Goal: Transaction & Acquisition: Obtain resource

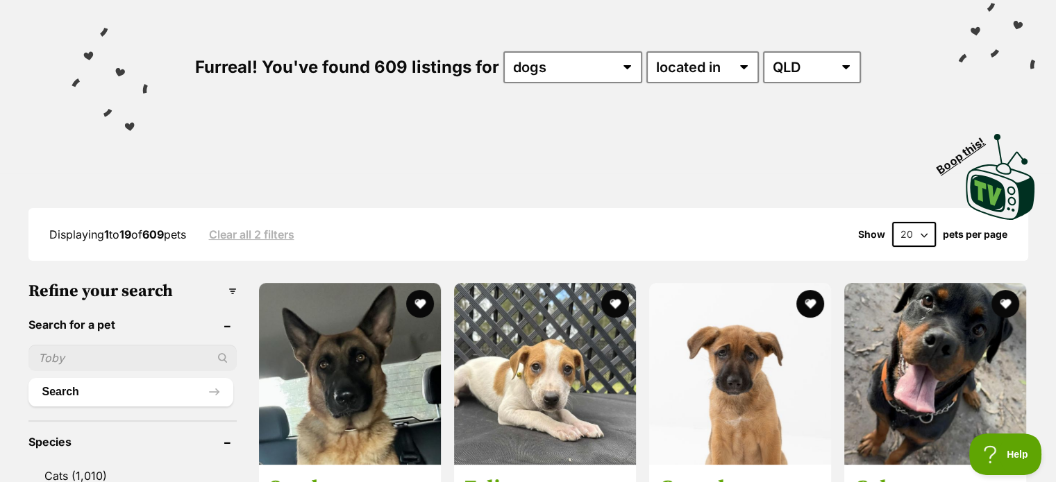
scroll to position [208, 0]
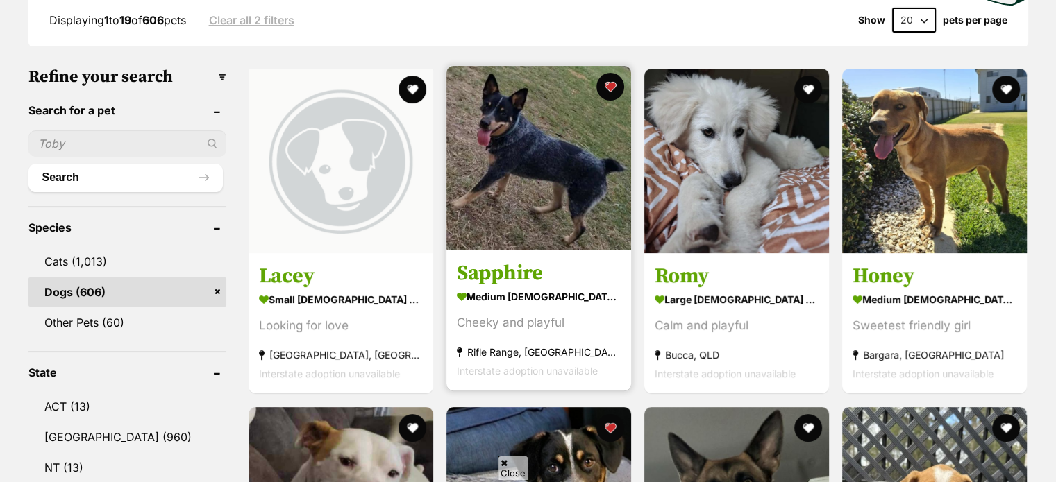
click at [510, 228] on img at bounding box center [538, 158] width 185 height 185
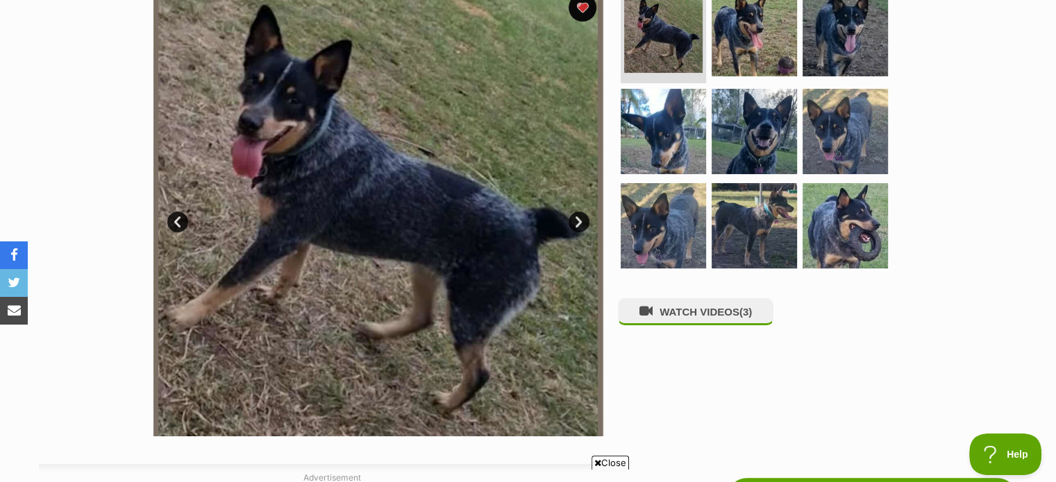
scroll to position [278, 0]
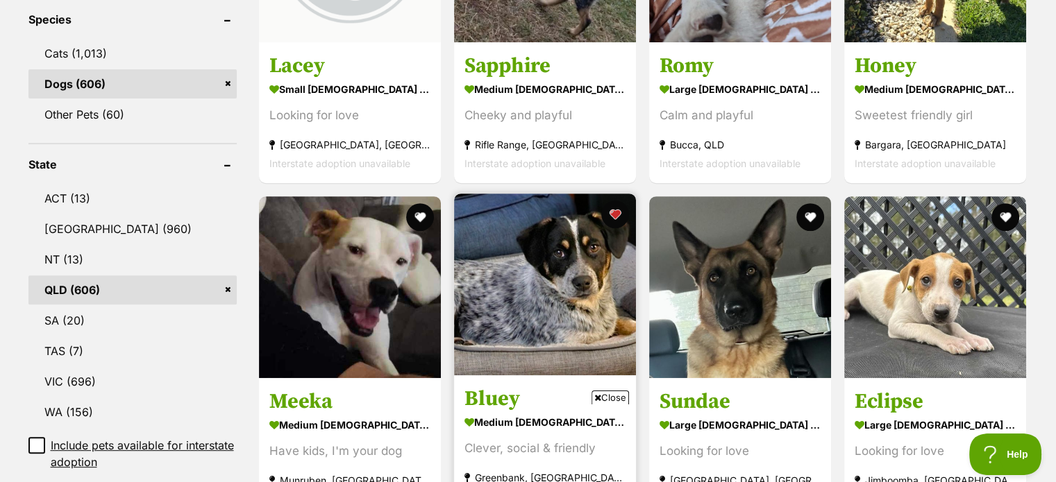
click at [591, 320] on img at bounding box center [545, 285] width 182 height 182
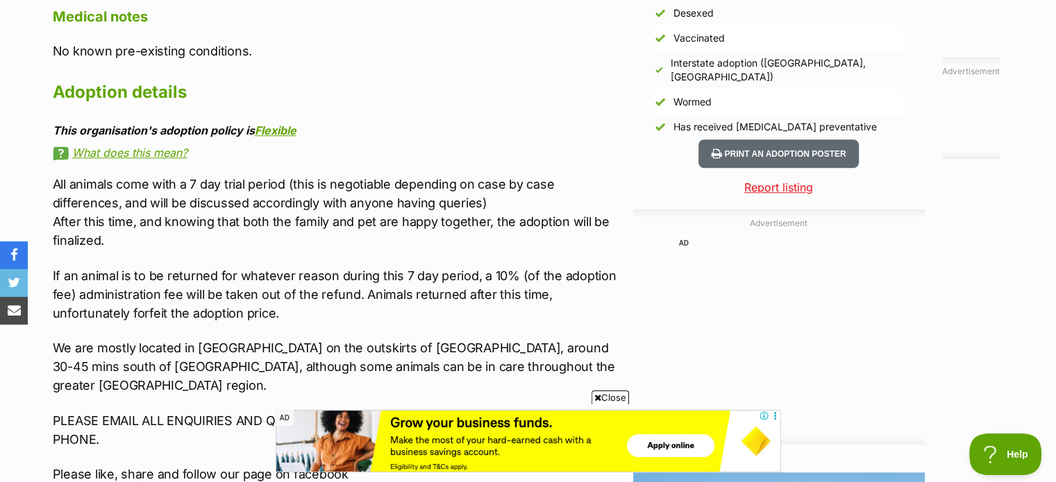
scroll to position [1319, 0]
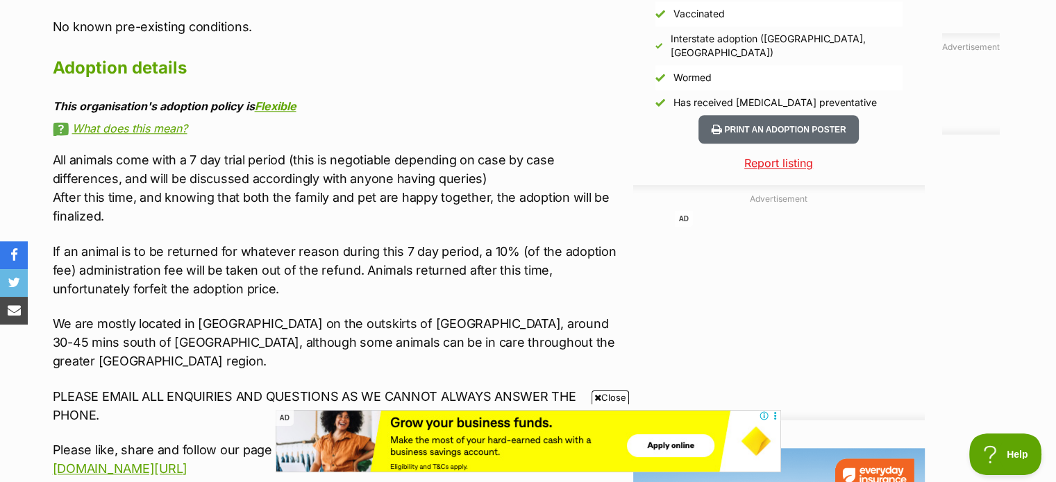
click at [233, 242] on p "If an animal is to be returned for whatever reason during this 7 day period, a …" at bounding box center [339, 270] width 573 height 56
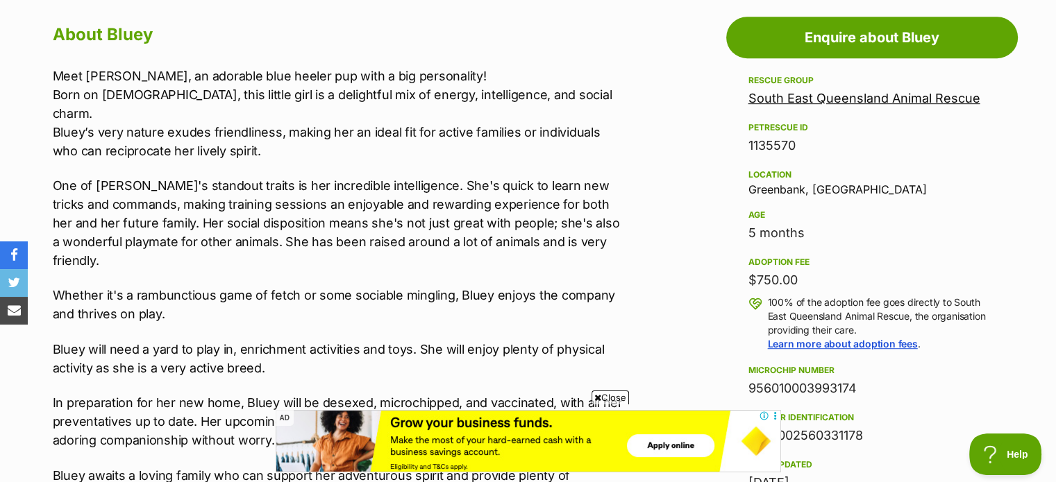
scroll to position [625, 0]
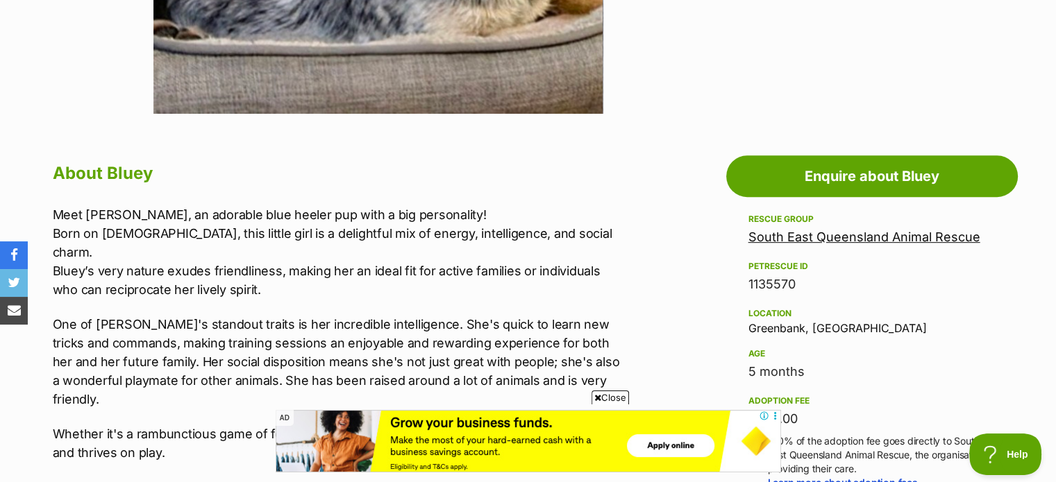
drag, startPoint x: 671, startPoint y: 275, endPoint x: 664, endPoint y: 271, distance: 7.8
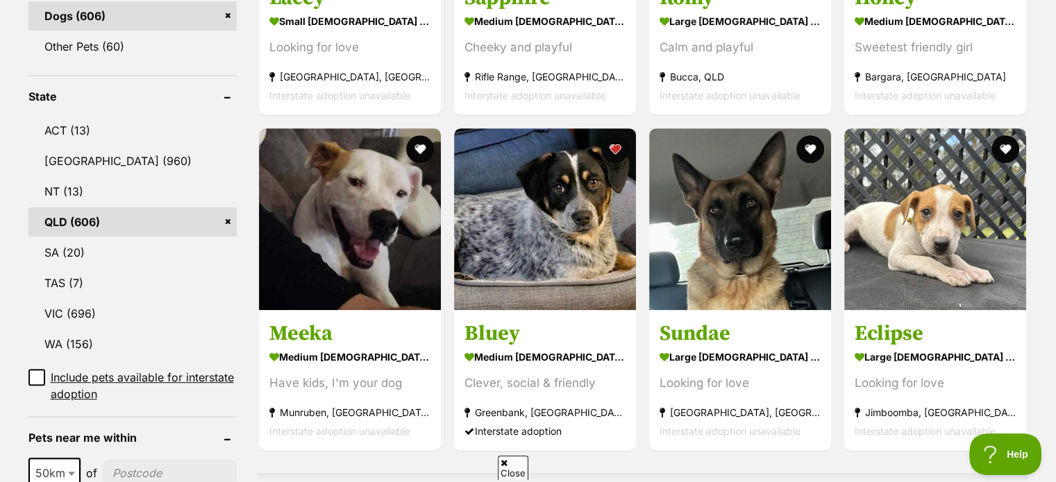
scroll to position [625, 0]
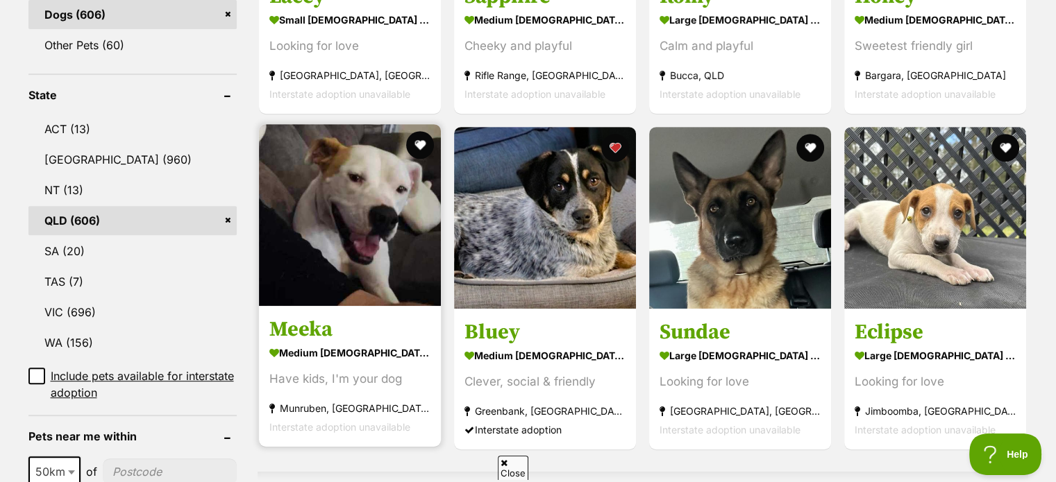
click at [389, 224] on img at bounding box center [350, 215] width 182 height 182
